Goal: Information Seeking & Learning: Learn about a topic

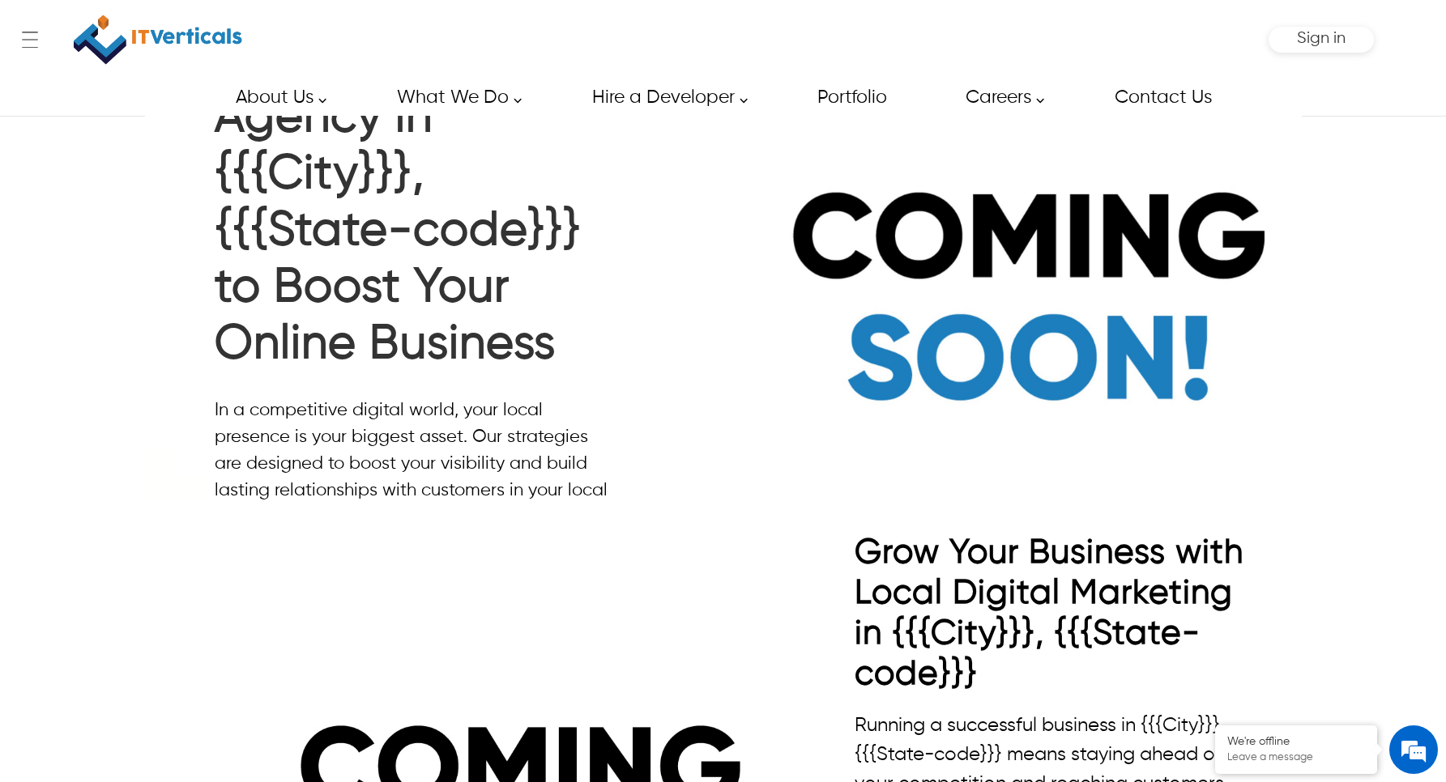
click at [445, 185] on h1 "Digital Marketing Agency in {{{City}}}, {{{State-code}}} to Boost Your Online B…" at bounding box center [413, 207] width 397 height 348
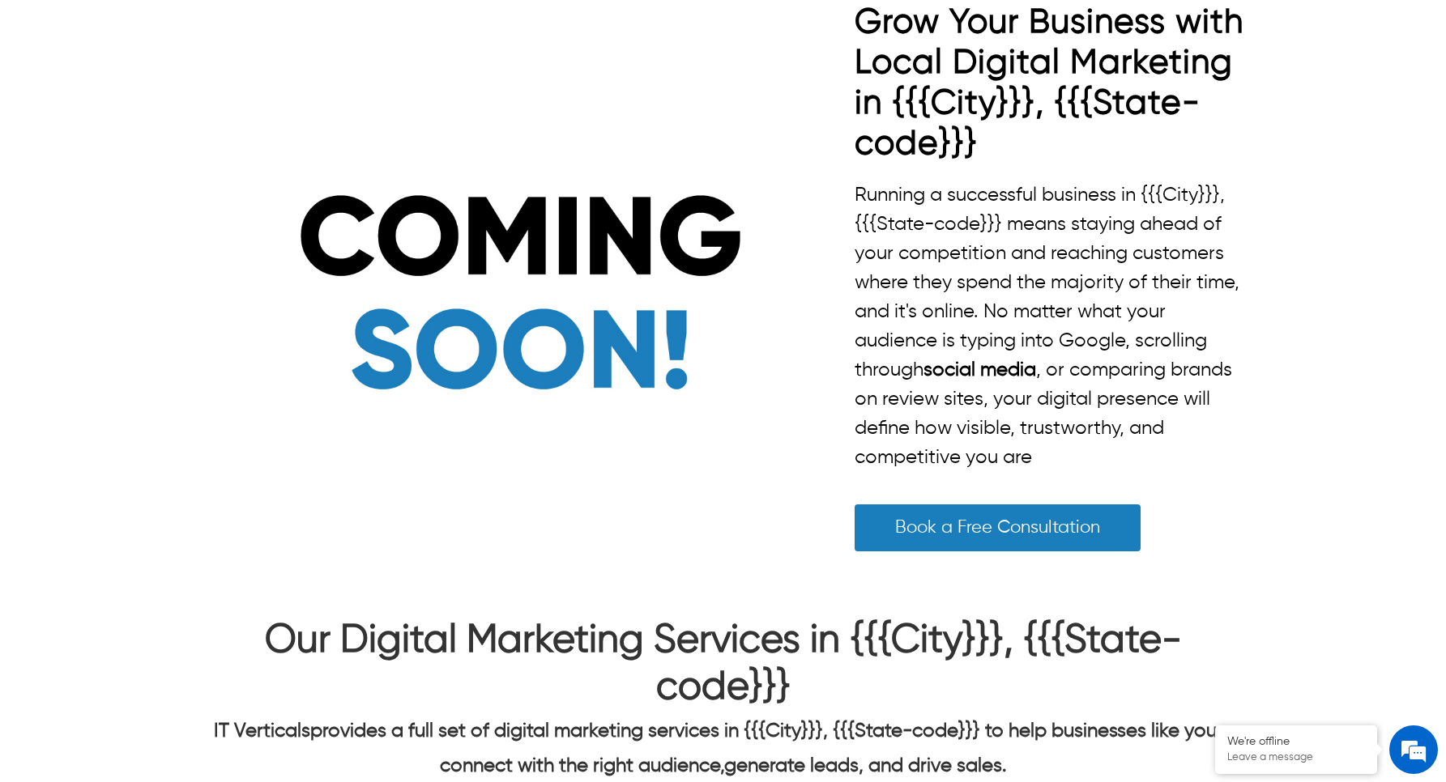
scroll to position [202, 0]
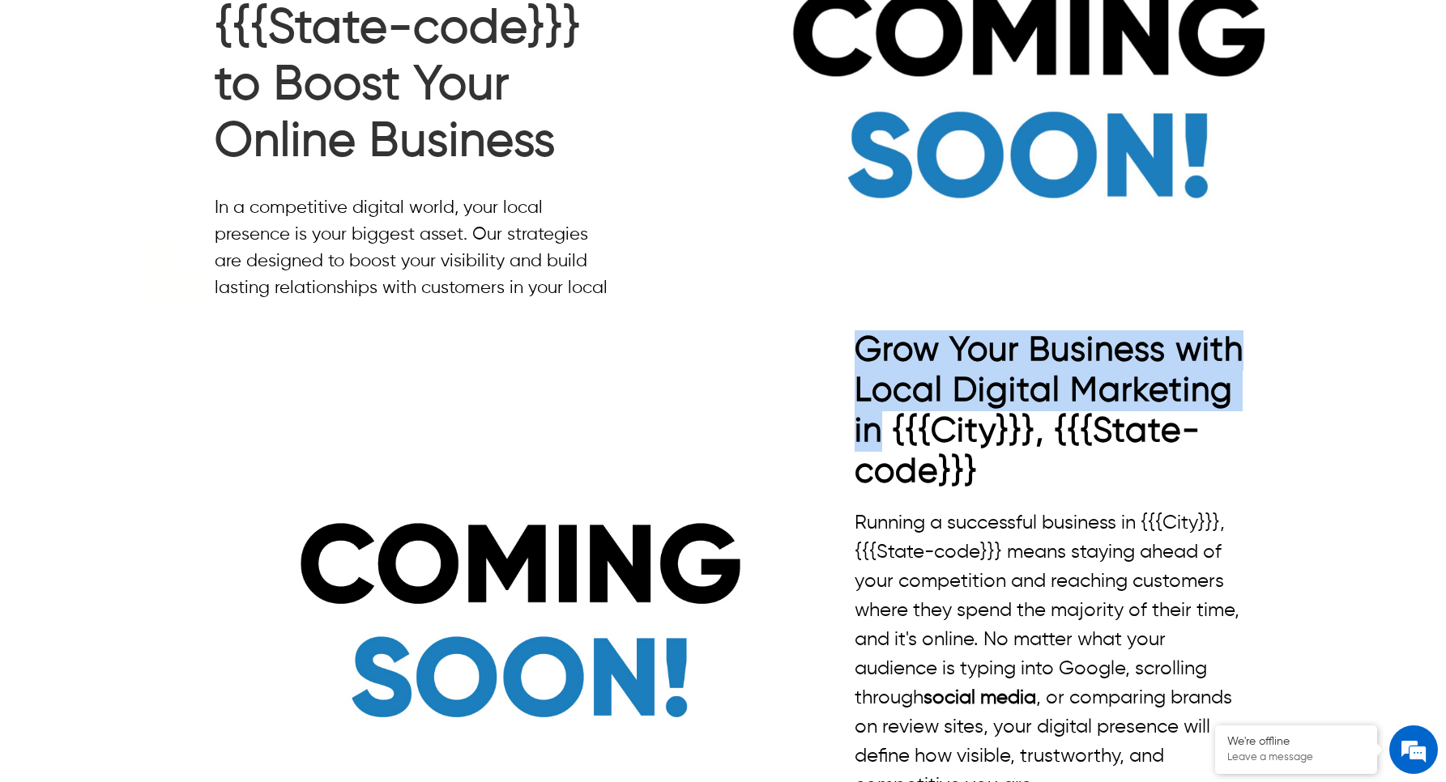
drag, startPoint x: 857, startPoint y: 342, endPoint x: 1051, endPoint y: 422, distance: 210.3
click at [1051, 422] on h2 "Grow Your Business with Local Digital Marketing in {{{City}}}, {{{State-code}}}" at bounding box center [1049, 411] width 389 height 162
copy h2 "Grow Your Business with Local Digital Marketing in"
click at [952, 411] on h2 "Grow Your Business with Local Digital Marketing in {{{City}}}, {{{State-code}}}" at bounding box center [1049, 411] width 389 height 162
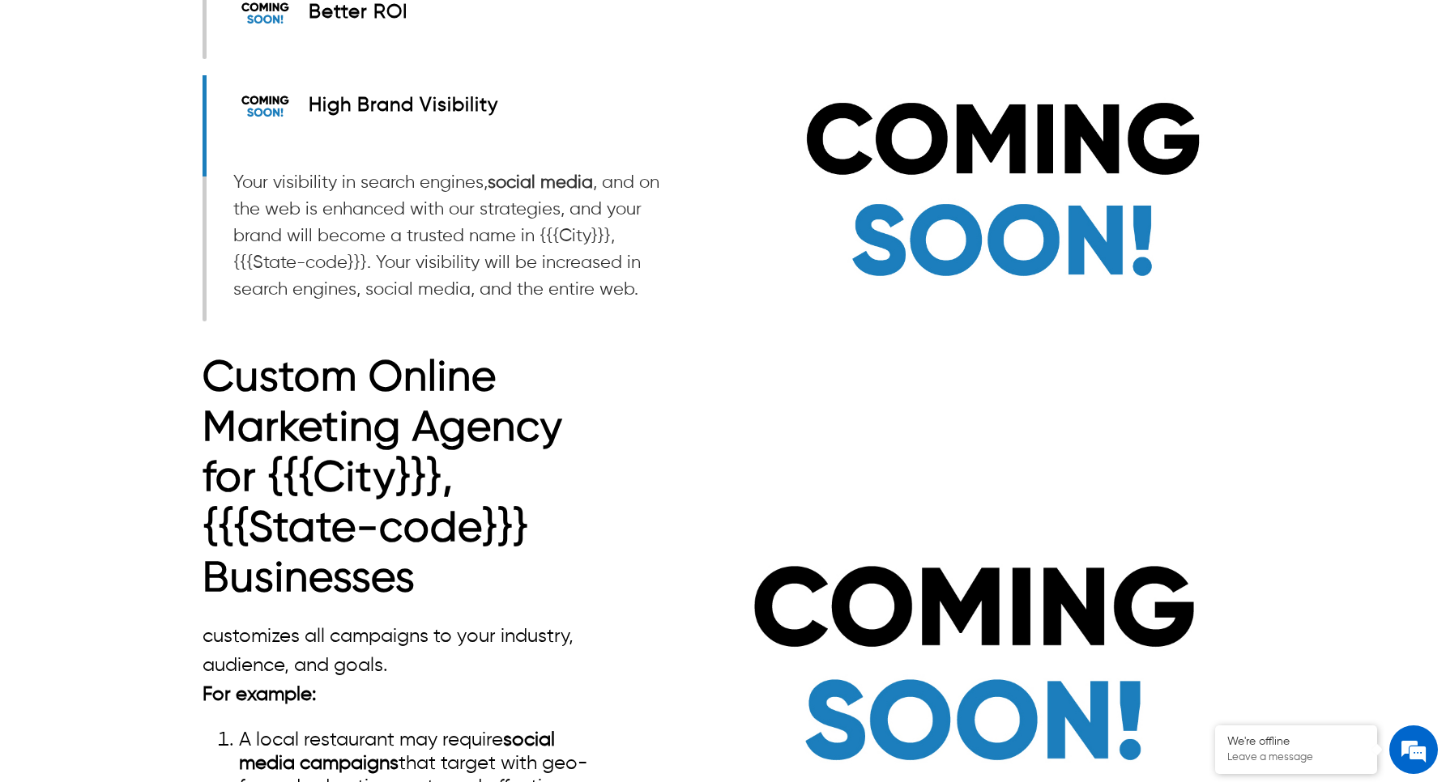
scroll to position [2440, 0]
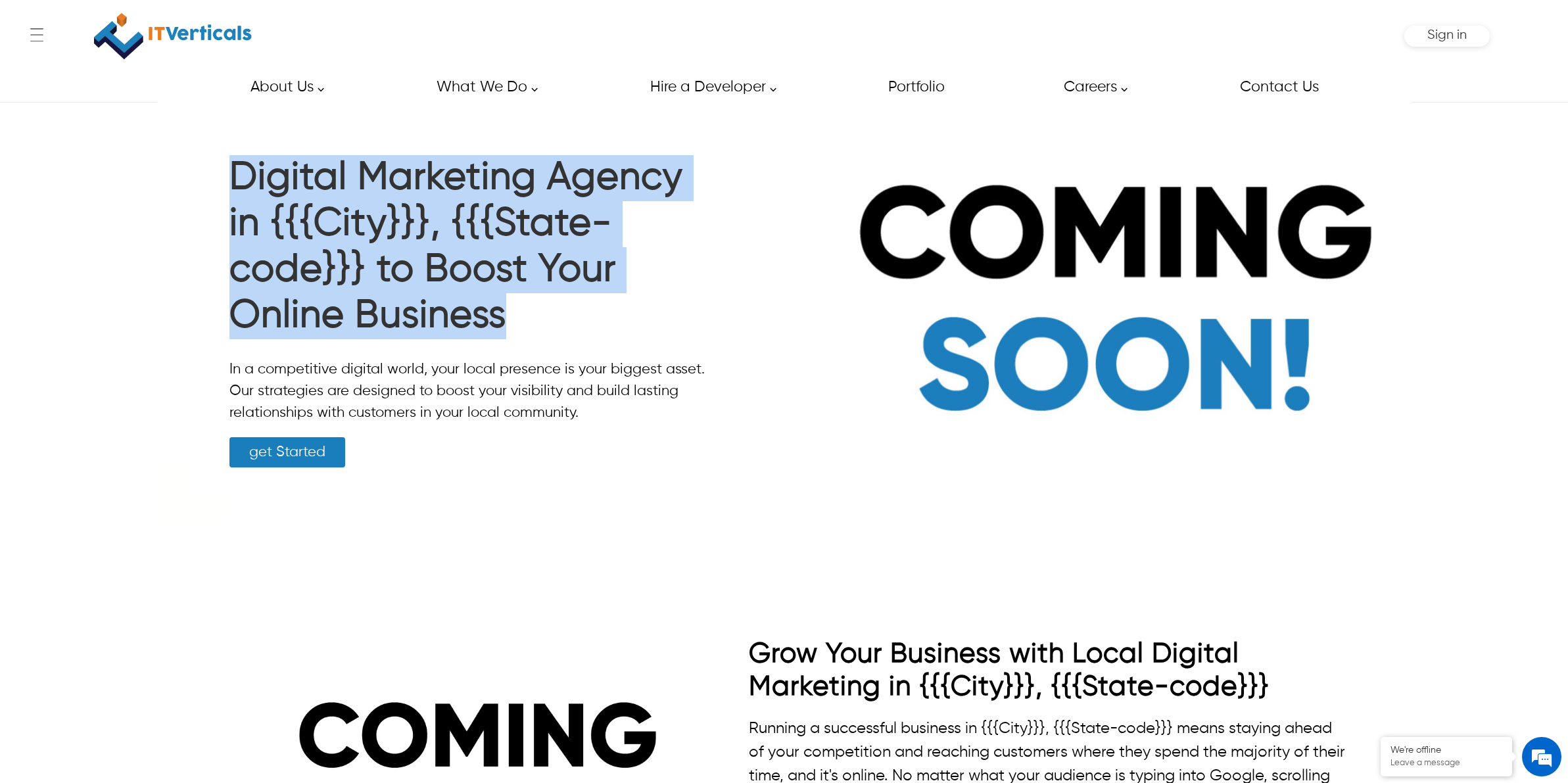
drag, startPoint x: 229, startPoint y: 172, endPoint x: 515, endPoint y: 325, distance: 324.4
click at [515, 325] on h1 "Digital Marketing Agency in {{{City}}}, {{{State-code}}} to Boost Your Online B…" at bounding box center [469, 250] width 480 height 191
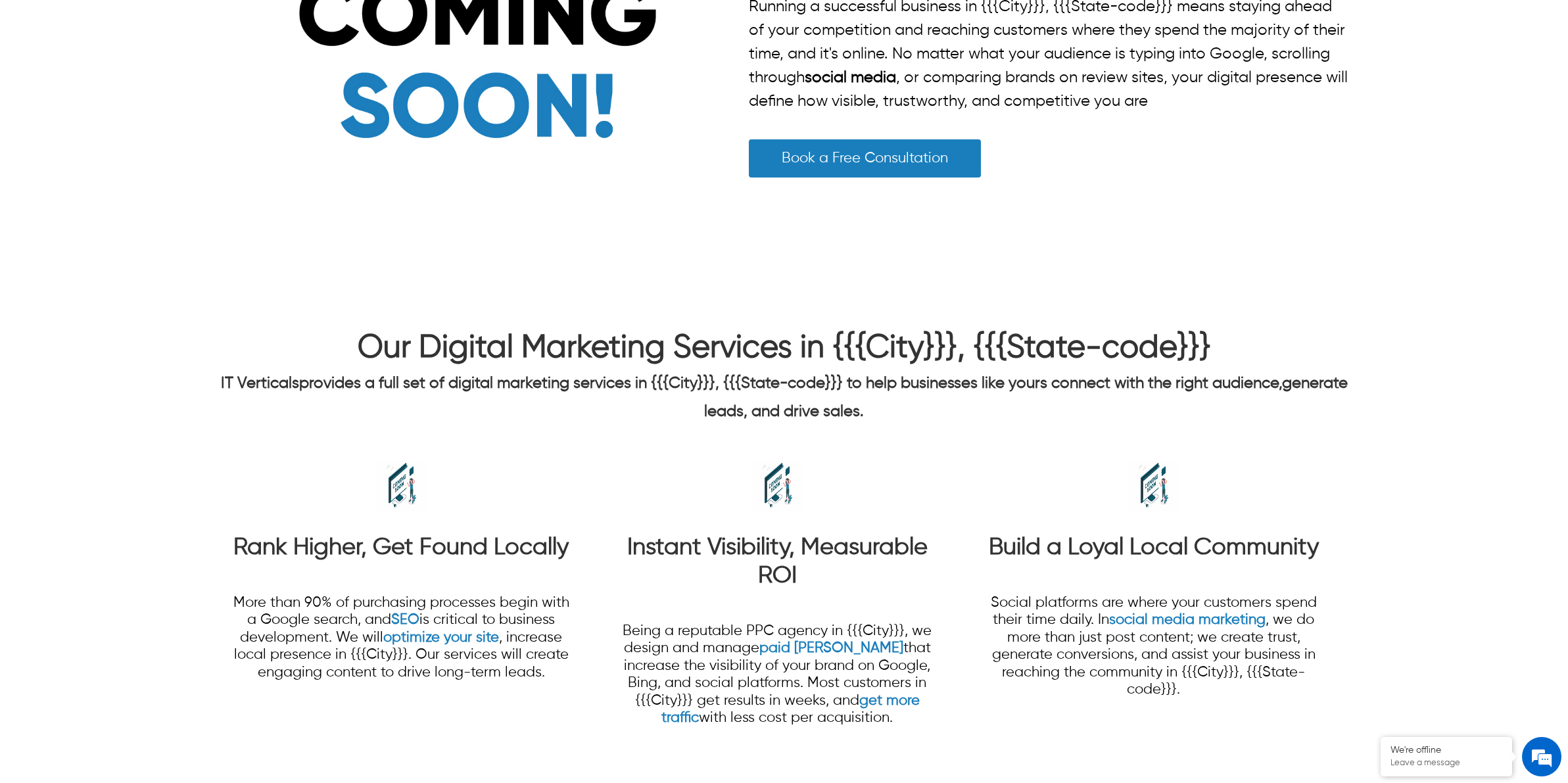
scroll to position [739, 0]
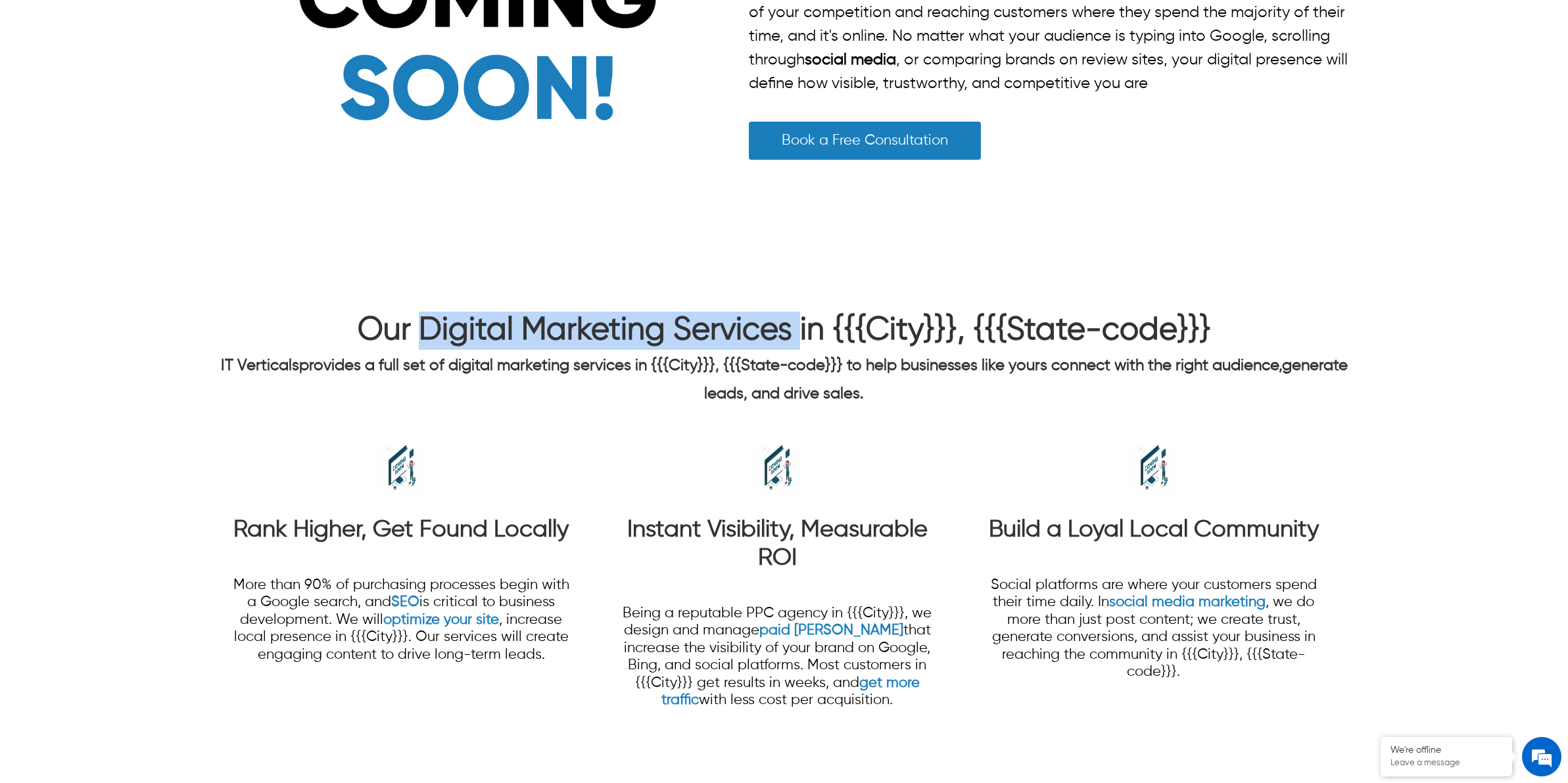
drag, startPoint x: 420, startPoint y: 338, endPoint x: 760, endPoint y: 337, distance: 340.0
click at [799, 344] on span "Our Digital Marketing Services in {{{City}}}, {{{State-code}}}" at bounding box center [784, 330] width 853 height 32
drag, startPoint x: 625, startPoint y: 329, endPoint x: 505, endPoint y: 329, distance: 120.0
click at [623, 329] on span "Our Digital Marketing Services in {{{City}}}, {{{State-code}}}" at bounding box center [784, 330] width 853 height 32
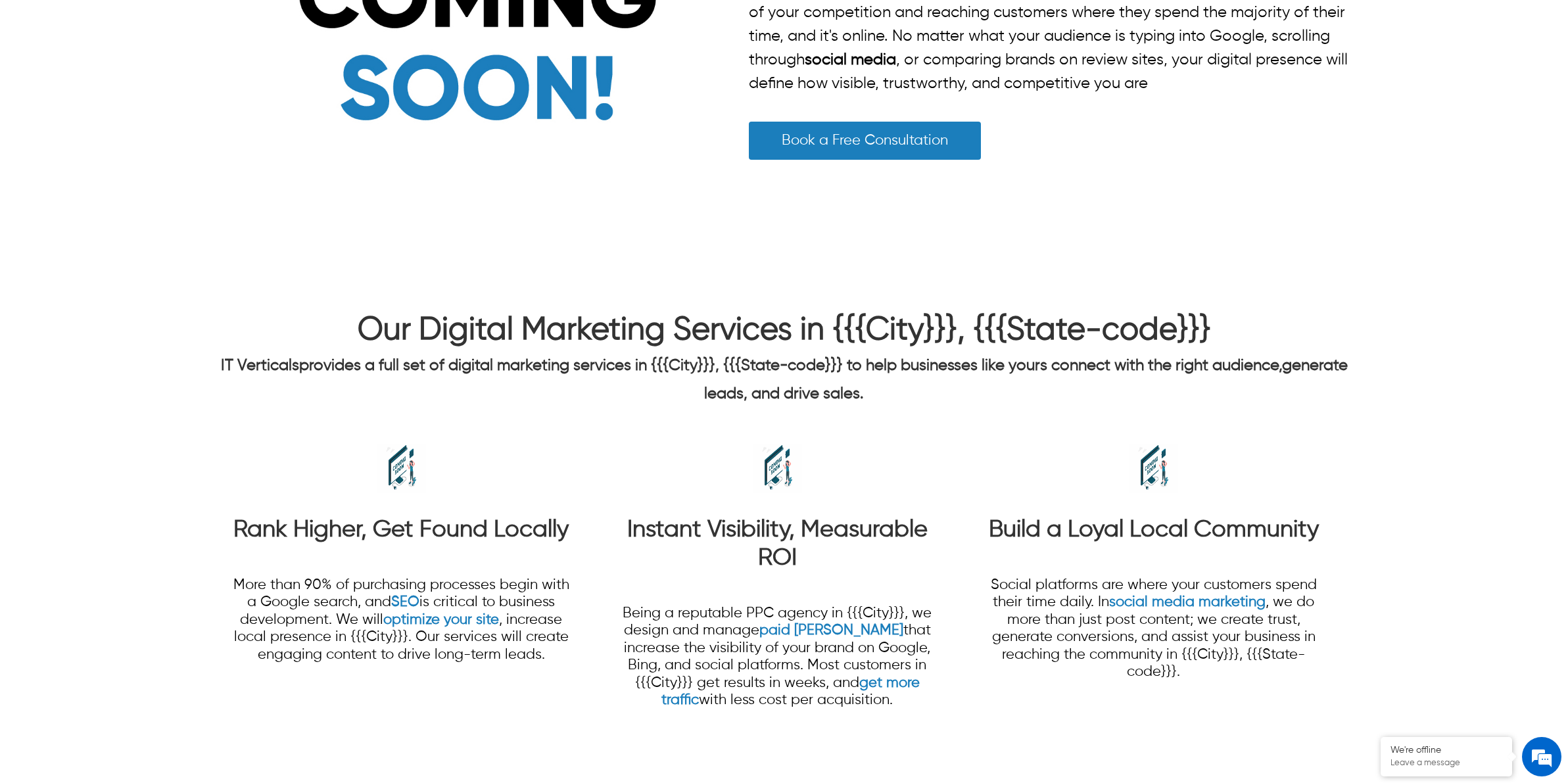
click at [403, 327] on span "Our Digital Marketing Services in {{{City}}}, {{{State-code}}}" at bounding box center [784, 330] width 853 height 32
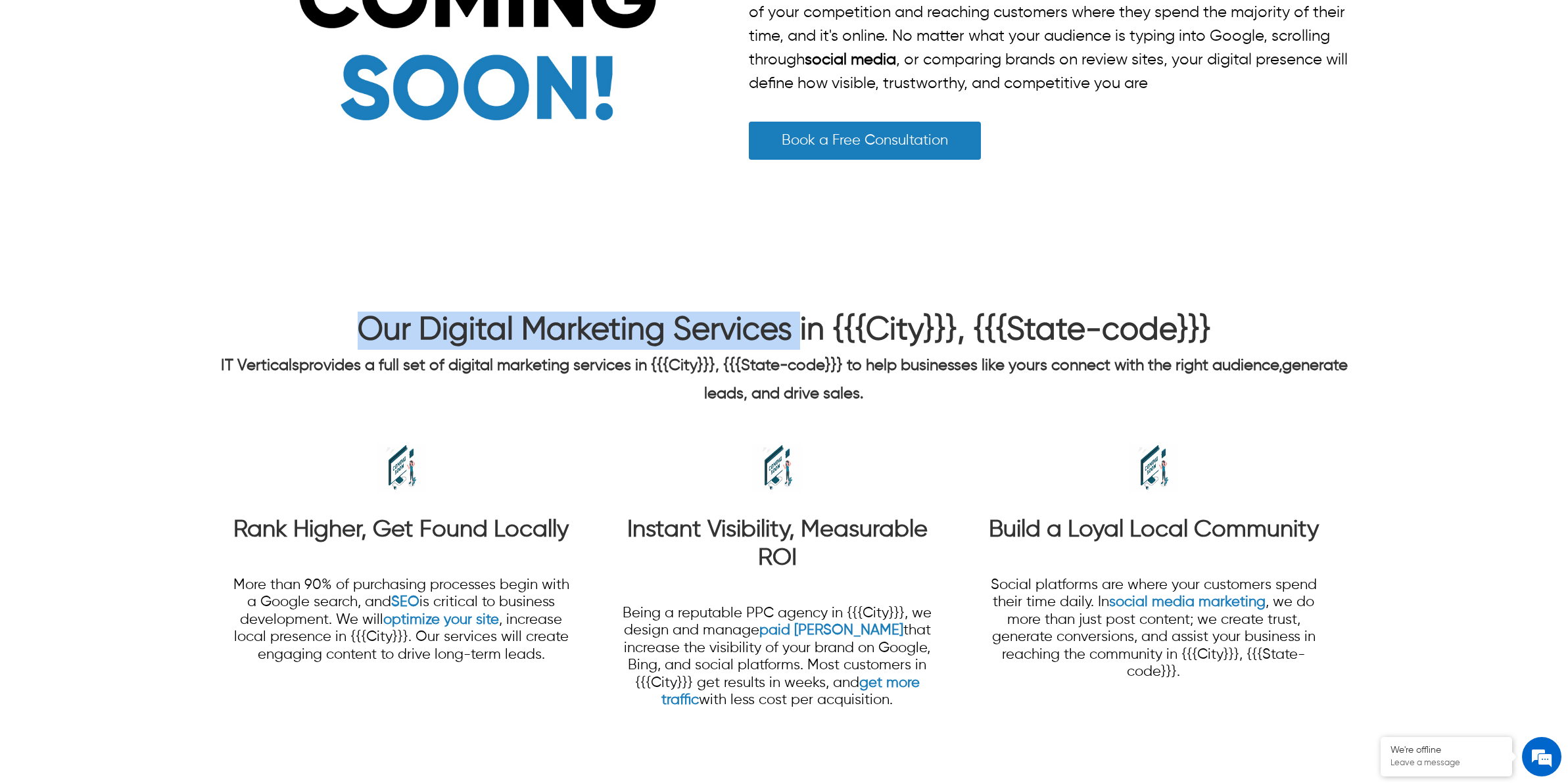
drag, startPoint x: 355, startPoint y: 333, endPoint x: 799, endPoint y: 341, distance: 444.1
click at [799, 341] on div "Our Digital Marketing Services in {{{City}}}, {{{State-code}}}" at bounding box center [784, 330] width 1129 height 38
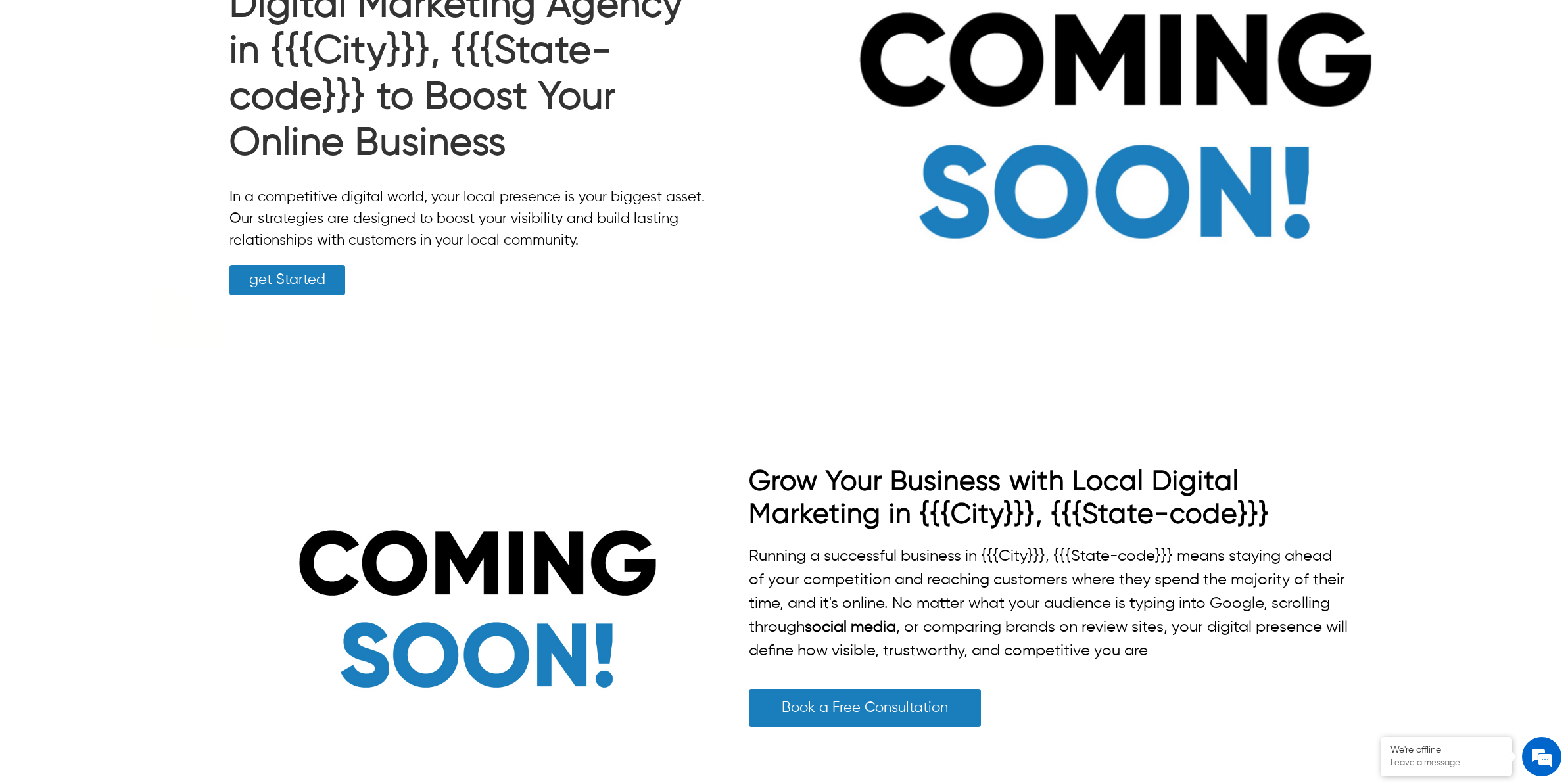
scroll to position [0, 0]
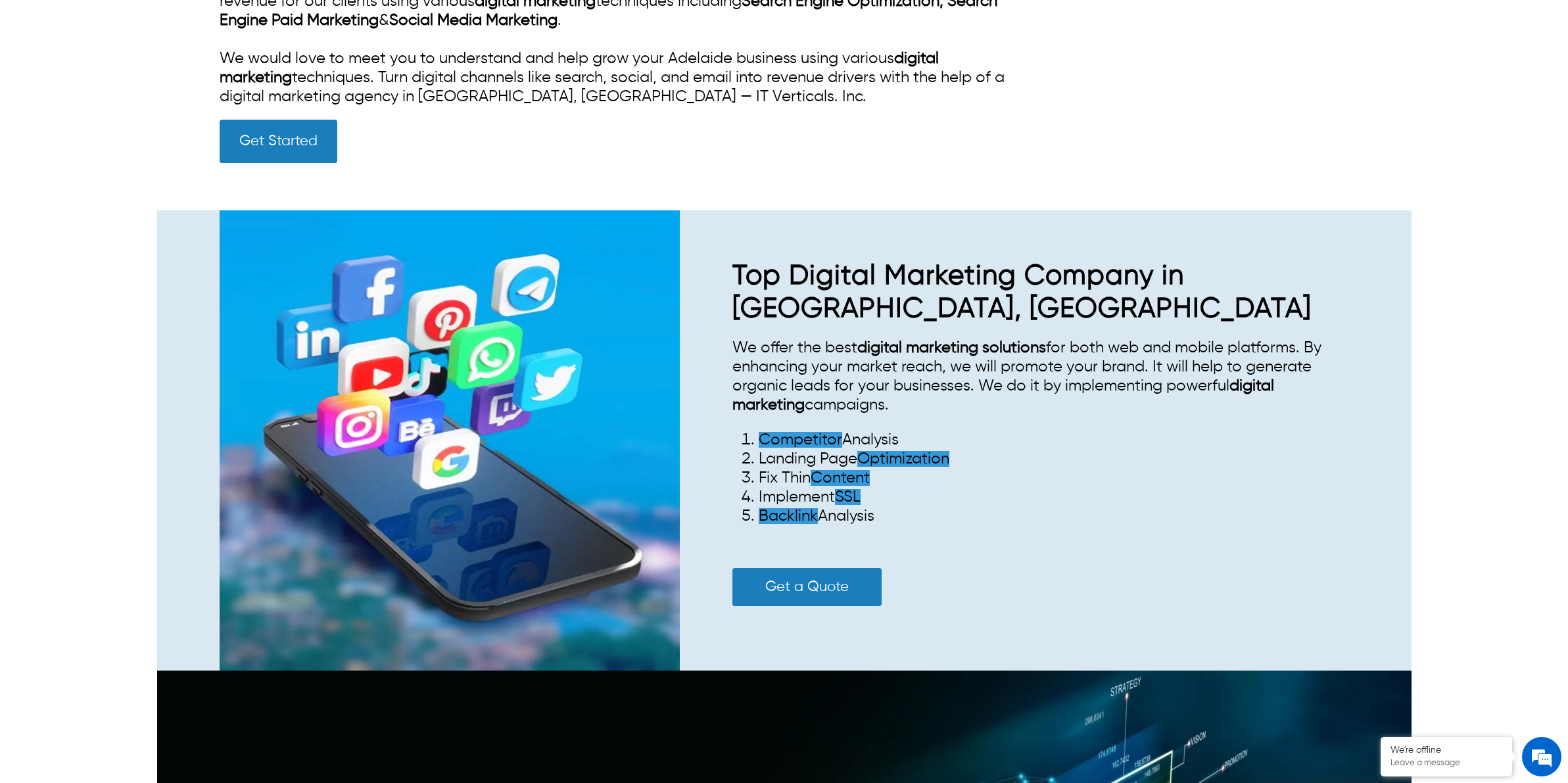
scroll to position [904, 0]
